Goal: Information Seeking & Learning: Check status

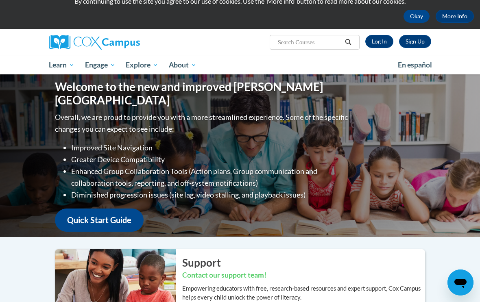
click at [375, 38] on link "Log In" at bounding box center [379, 41] width 28 height 13
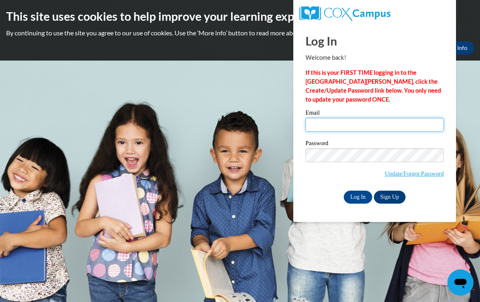
click at [358, 123] on input "Email" at bounding box center [374, 125] width 138 height 14
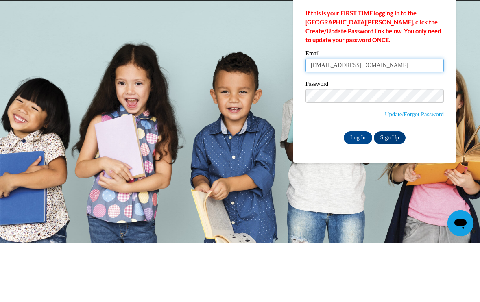
type input "lisaemory0617@yahoo.com"
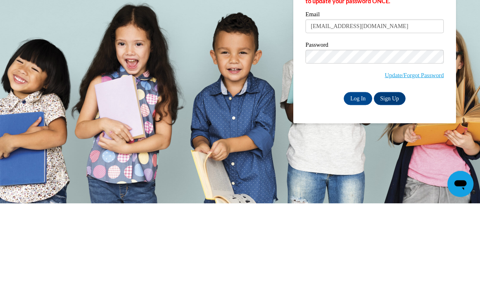
click at [352, 191] on input "Log In" at bounding box center [358, 197] width 28 height 13
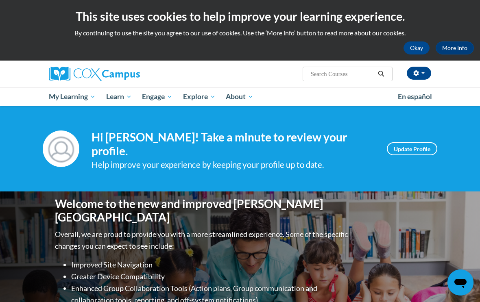
click at [0, 0] on span "My Course Progress" at bounding box center [0, 0] width 0 height 0
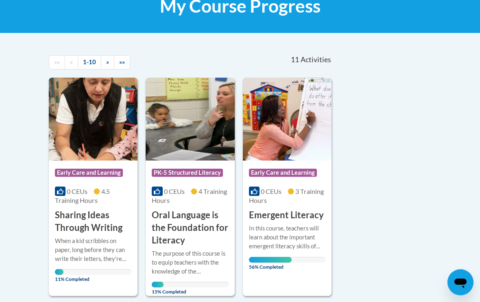
scroll to position [135, 0]
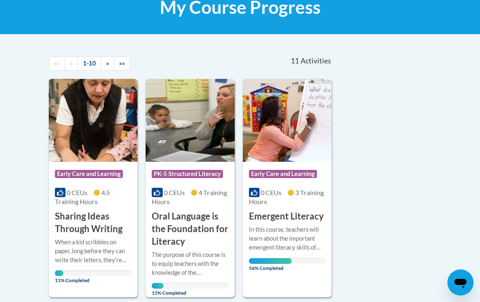
click at [306, 258] on div "56% Completed" at bounding box center [287, 261] width 76 height 6
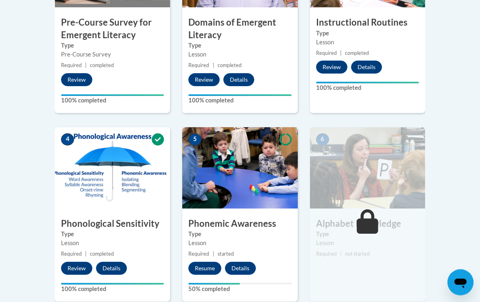
scroll to position [348, 0]
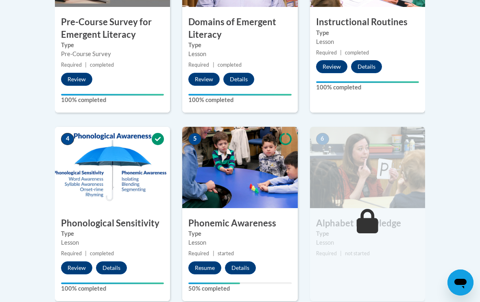
click at [205, 263] on button "Resume" at bounding box center [204, 268] width 33 height 13
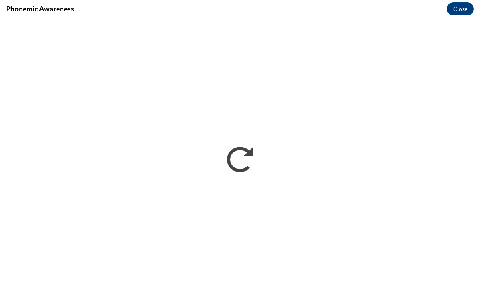
scroll to position [0, 0]
click at [458, 7] on button "Close" at bounding box center [460, 8] width 27 height 13
